Goal: Task Accomplishment & Management: Manage account settings

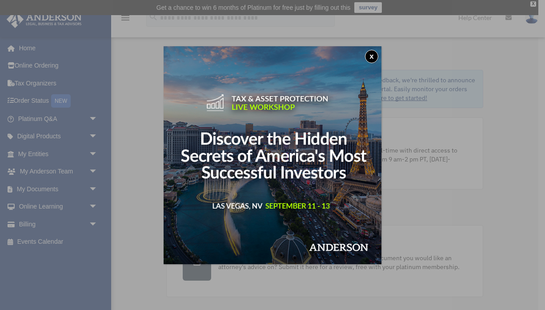
click at [370, 56] on button "x" at bounding box center [371, 56] width 13 height 13
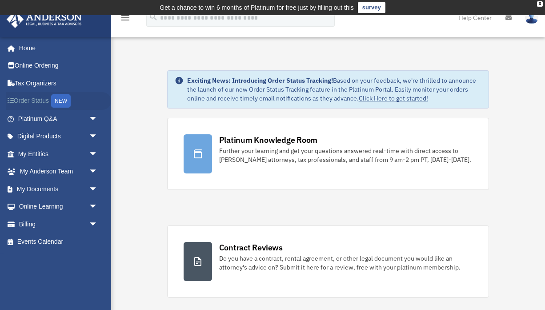
click at [31, 97] on link "Order Status NEW" at bounding box center [58, 101] width 105 height 18
click at [32, 66] on link "Online Ordering" at bounding box center [58, 66] width 105 height 18
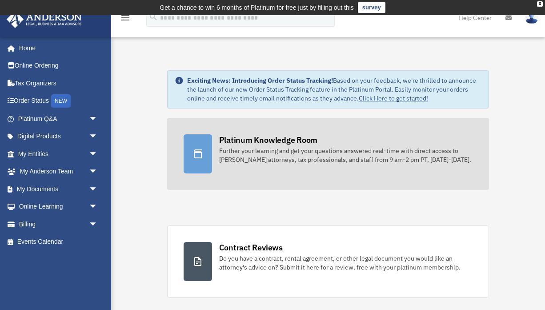
click at [253, 136] on div "Platinum Knowledge Room" at bounding box center [268, 139] width 99 height 11
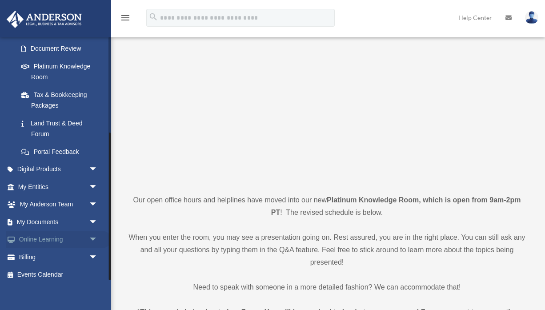
scroll to position [69, 0]
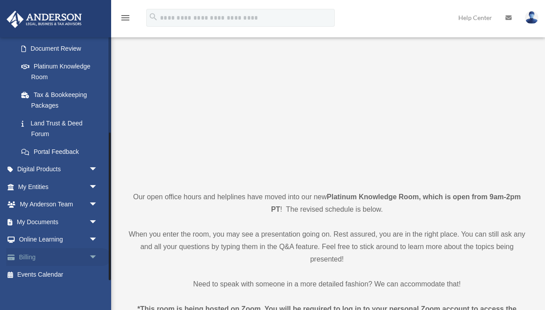
click at [22, 256] on link "Billing arrow_drop_down" at bounding box center [58, 257] width 105 height 18
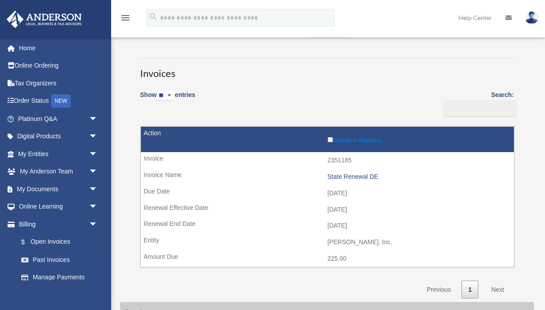
scroll to position [44, 0]
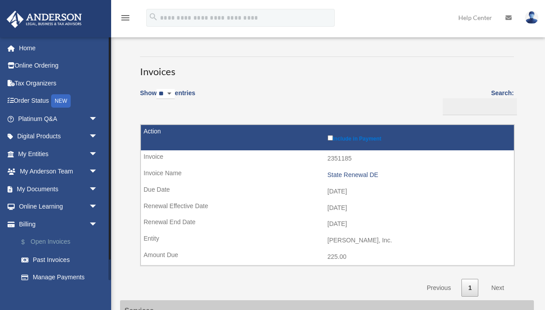
click at [61, 237] on link "$ Open Invoices" at bounding box center [61, 242] width 99 height 18
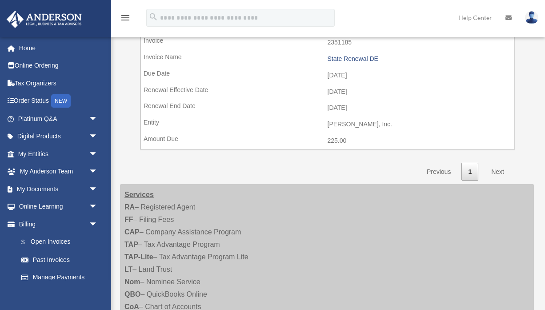
scroll to position [152, 0]
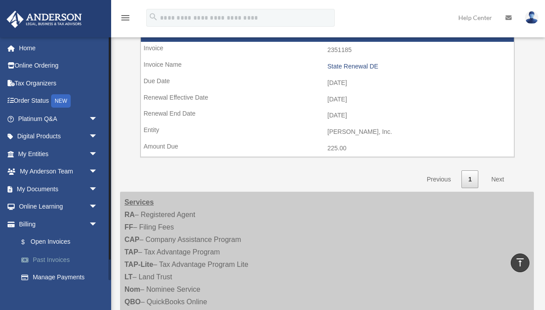
click at [45, 256] on link "Past Invoices" at bounding box center [61, 260] width 99 height 18
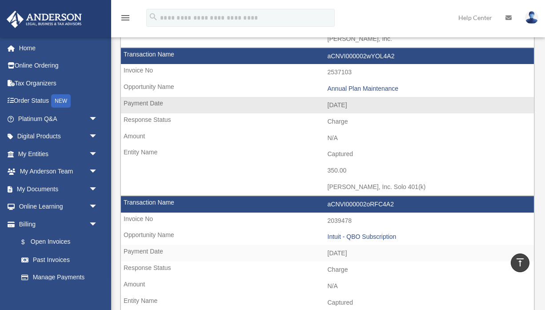
scroll to position [649, 0]
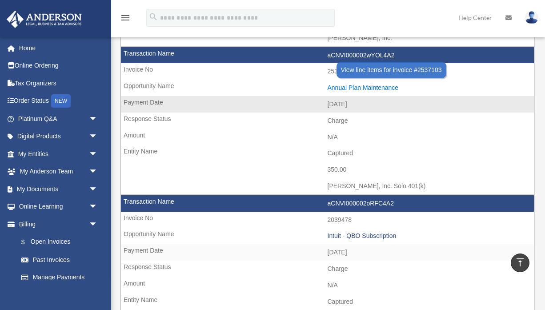
click at [351, 84] on div "Annual Plan Maintenance" at bounding box center [428, 88] width 202 height 8
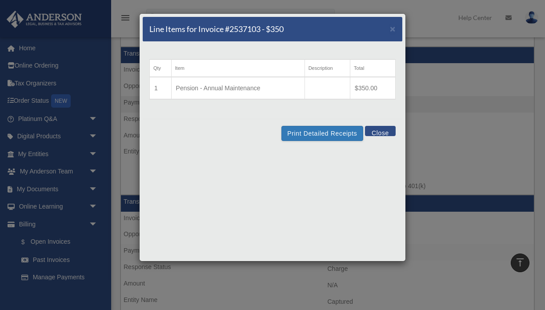
click at [382, 130] on button "Close" at bounding box center [380, 131] width 31 height 10
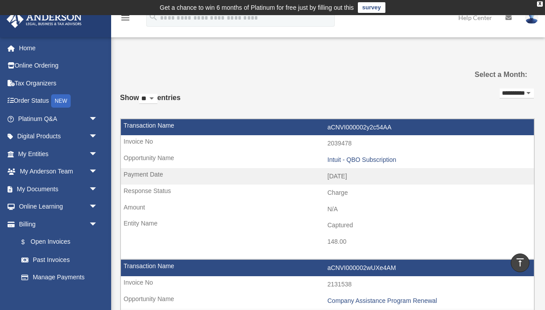
scroll to position [0, 0]
click at [27, 48] on link "Home" at bounding box center [58, 48] width 105 height 18
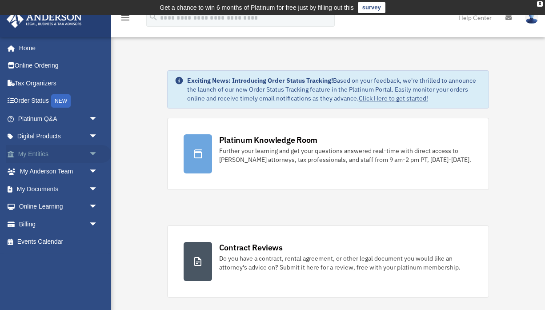
click at [42, 151] on link "My Entities arrow_drop_down" at bounding box center [58, 154] width 105 height 18
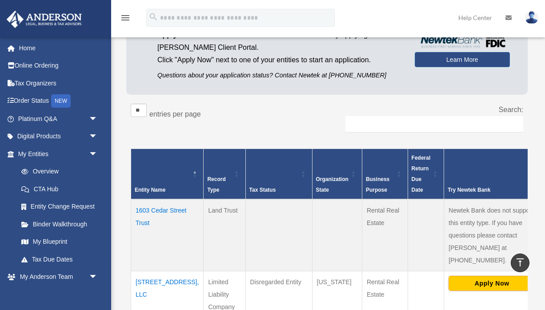
scroll to position [97, 0]
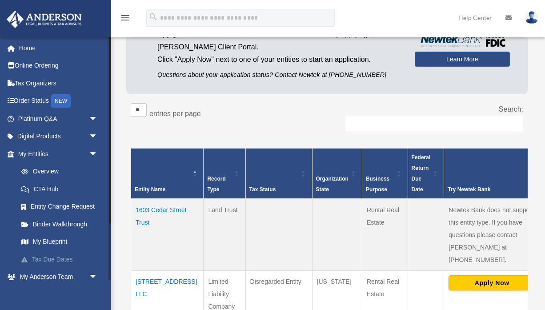
click at [53, 259] on link "Tax Due Dates" at bounding box center [61, 259] width 99 height 18
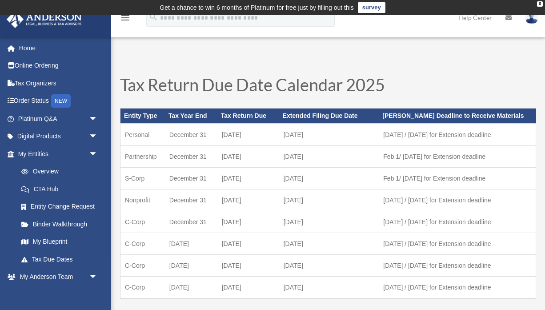
click at [531, 17] on img at bounding box center [531, 17] width 13 height 13
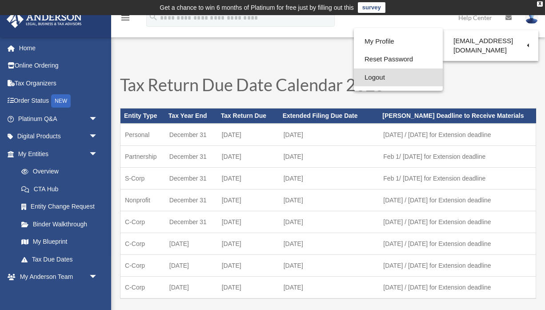
click at [371, 78] on link "Logout" at bounding box center [398, 77] width 89 height 18
